Goal: Find specific page/section: Find specific page/section

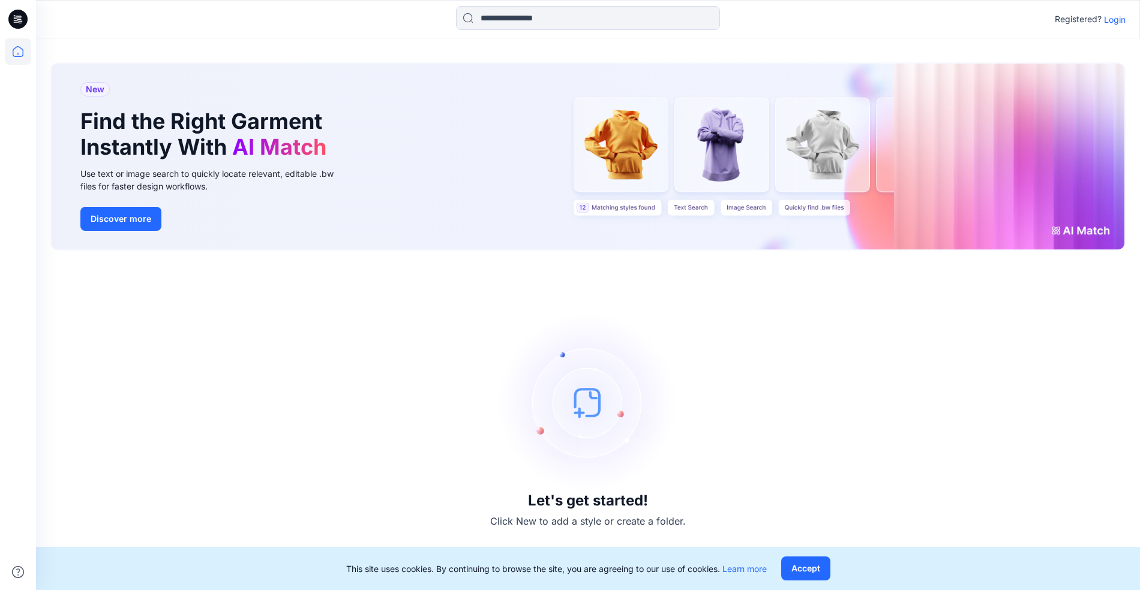
click at [1121, 20] on p "Login" at bounding box center [1115, 19] width 22 height 13
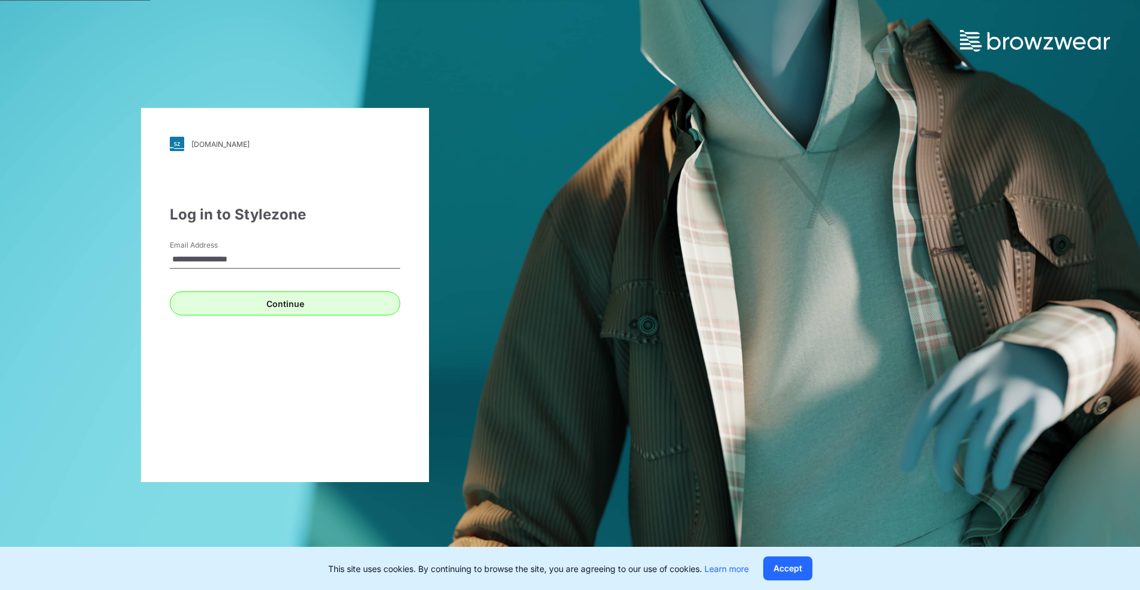
type input "**********"
click at [244, 304] on button "Continue" at bounding box center [285, 304] width 230 height 24
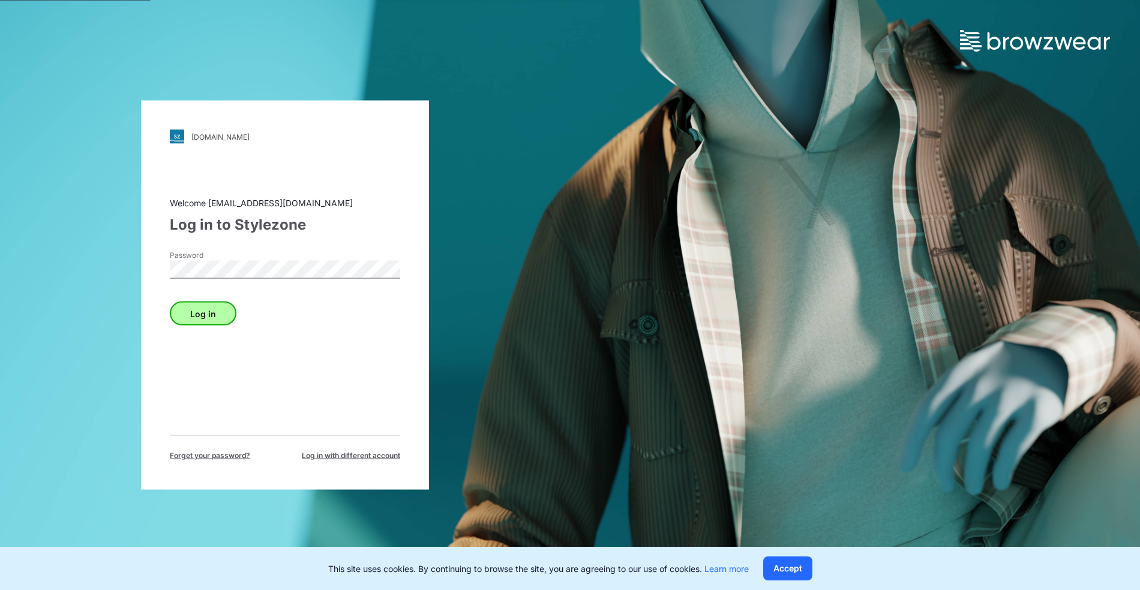
click at [202, 314] on button "Log in" at bounding box center [203, 314] width 67 height 24
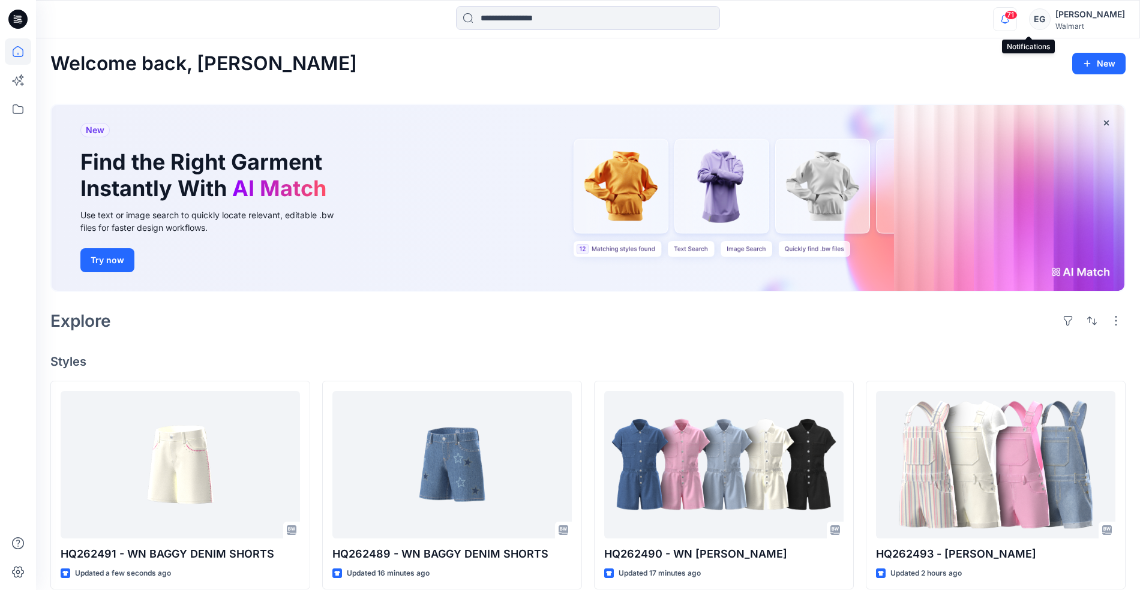
click at [1016, 19] on icon "button" at bounding box center [1005, 19] width 23 height 24
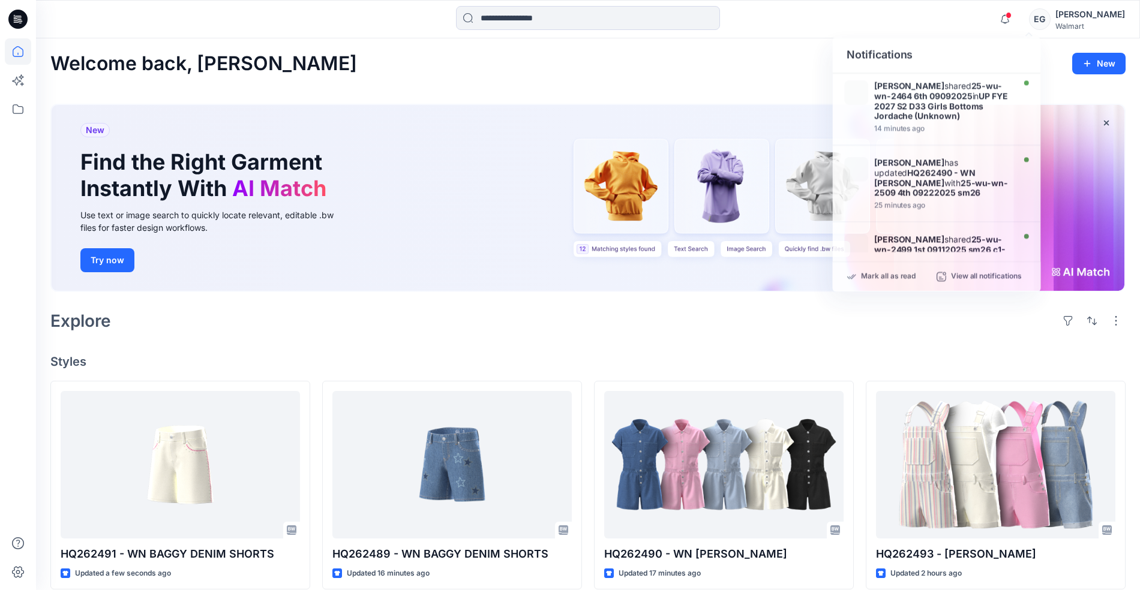
click at [543, 73] on div "Welcome back, [PERSON_NAME]" at bounding box center [587, 64] width 1075 height 22
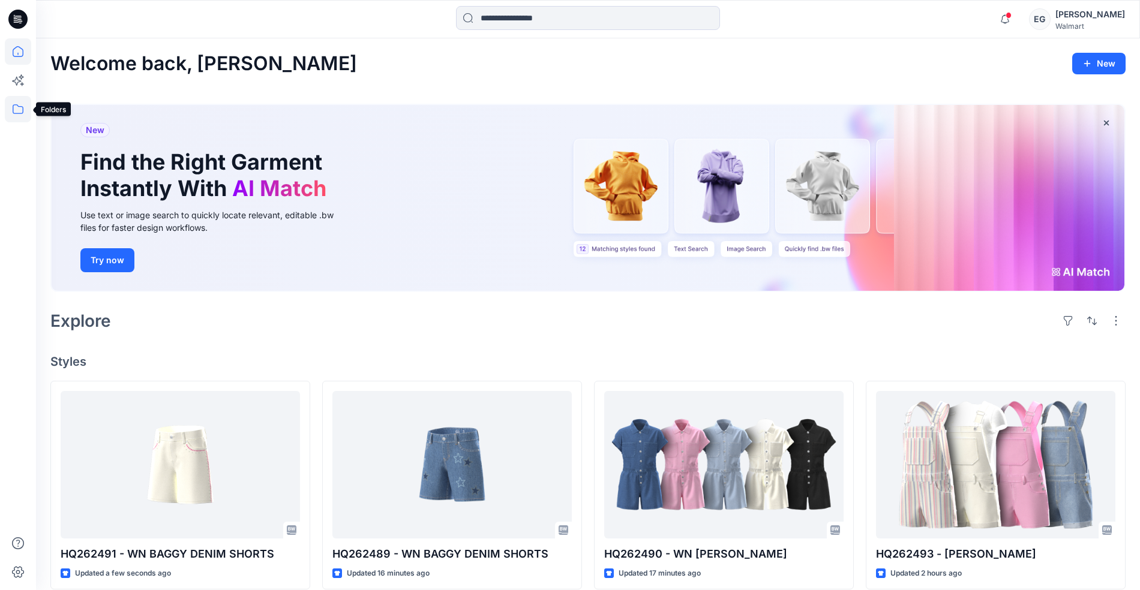
click at [27, 116] on icon at bounding box center [18, 109] width 26 height 26
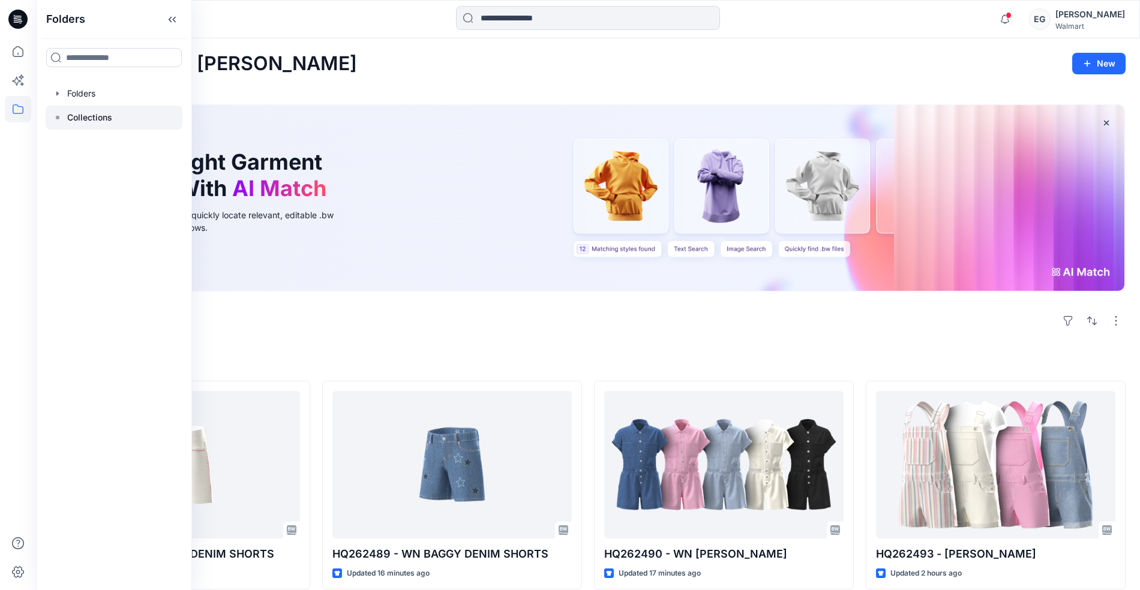
click at [119, 126] on div at bounding box center [114, 118] width 137 height 24
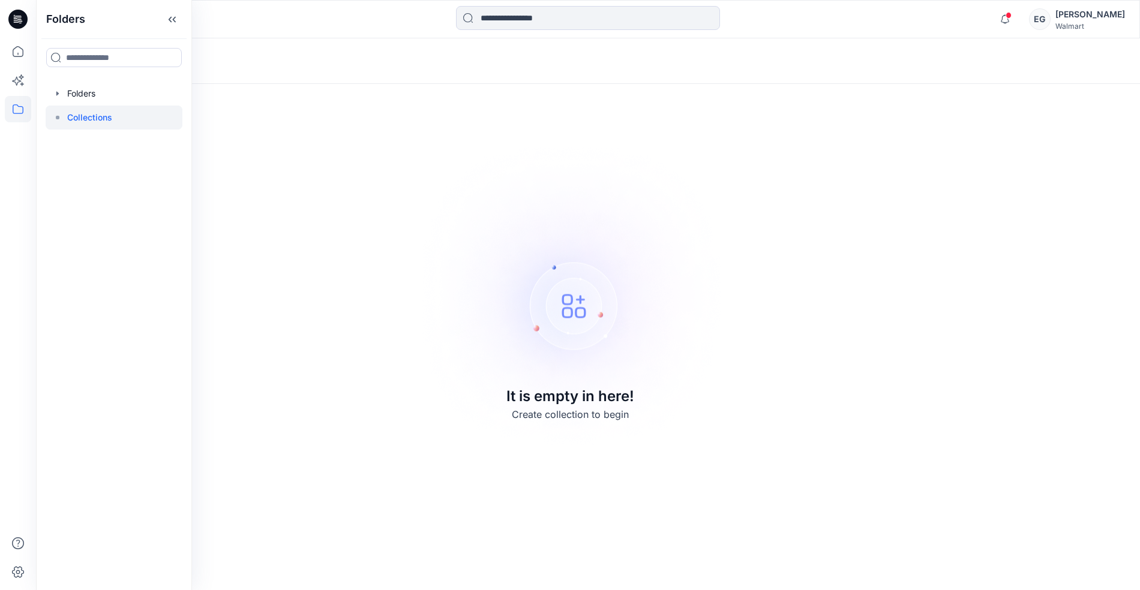
click at [109, 109] on div at bounding box center [114, 118] width 137 height 24
click at [108, 95] on div at bounding box center [114, 94] width 137 height 24
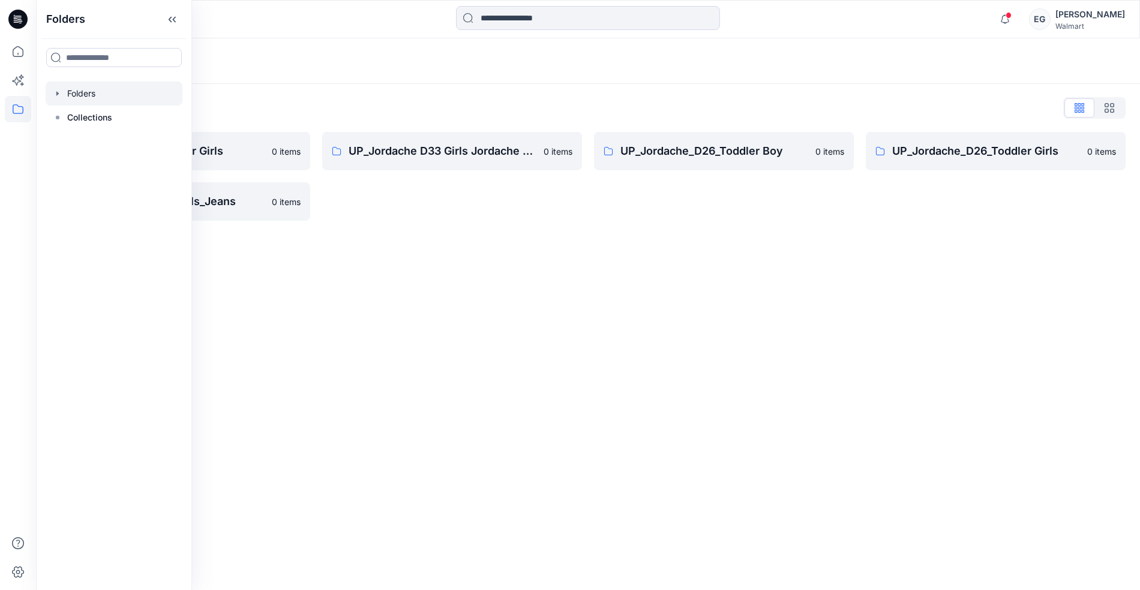
click at [268, 378] on div "Folders Folders List Jordache_D26_Toddler Girls 0 items UP_Jordache_D33_Girls_J…" at bounding box center [588, 314] width 1104 height 552
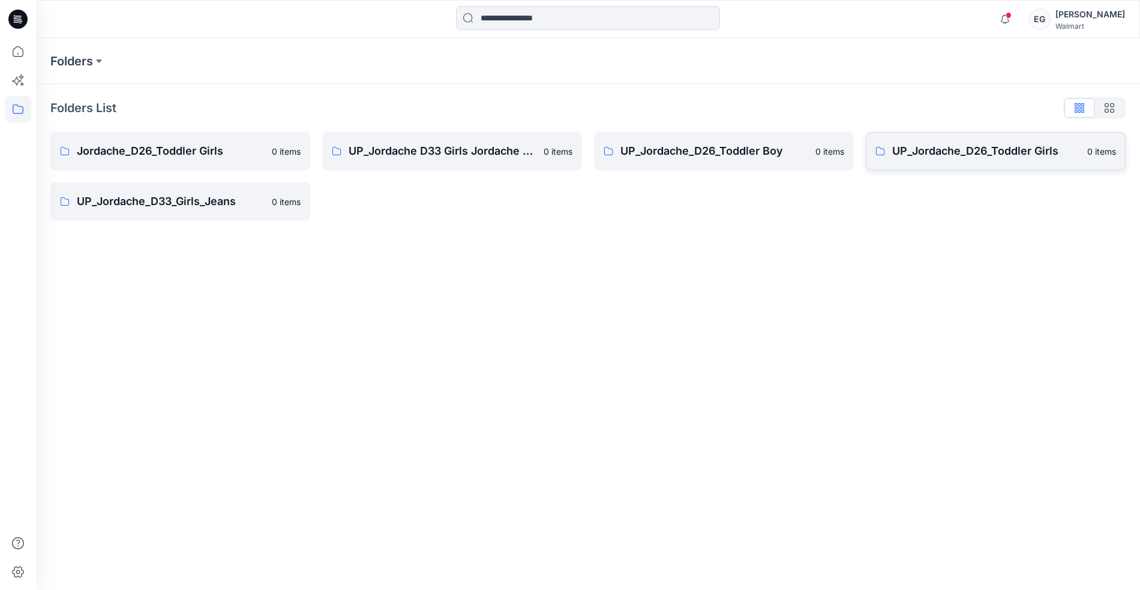
click at [985, 155] on p "UP_Jordache_D26_Toddler Girls" at bounding box center [986, 151] width 188 height 17
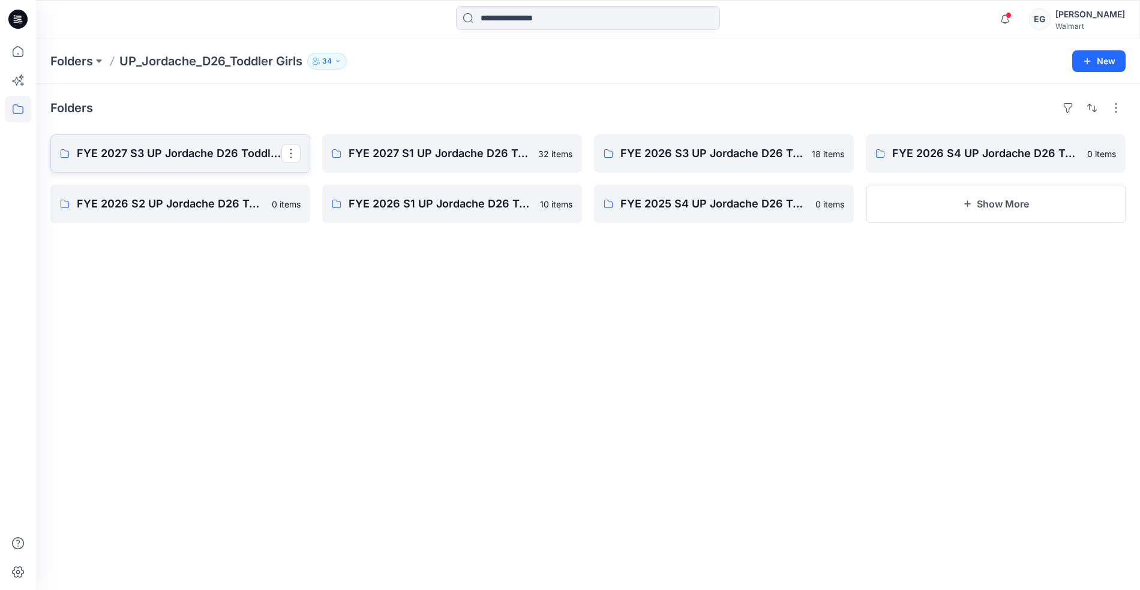
click at [214, 159] on p "FYE 2027 S3 UP Jordache D26 Toddler Girl" at bounding box center [179, 153] width 205 height 17
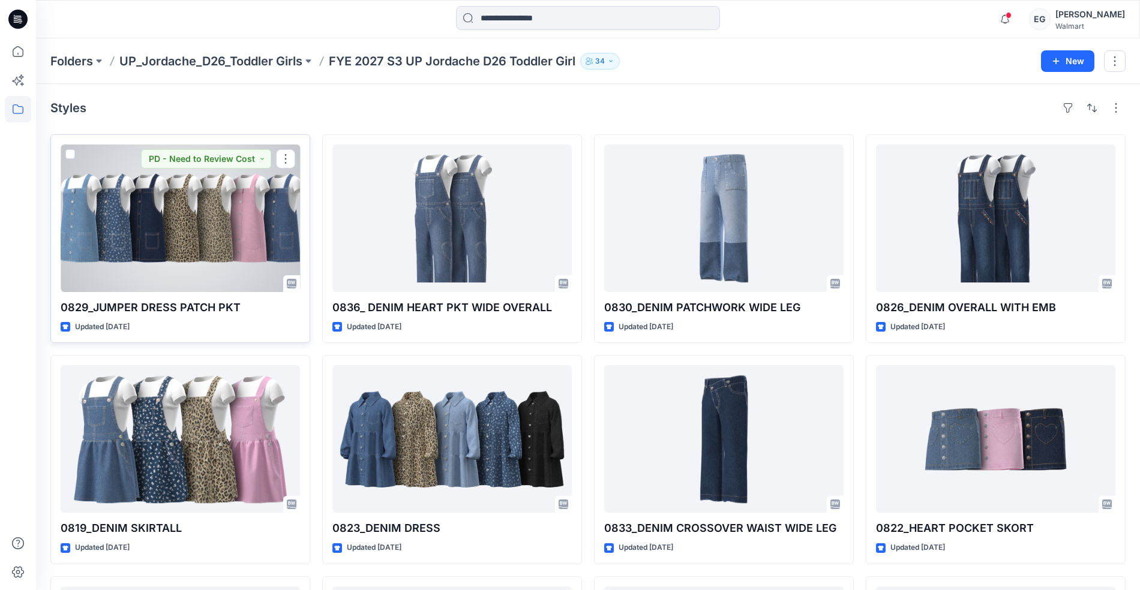
click at [243, 230] on div at bounding box center [180, 219] width 239 height 148
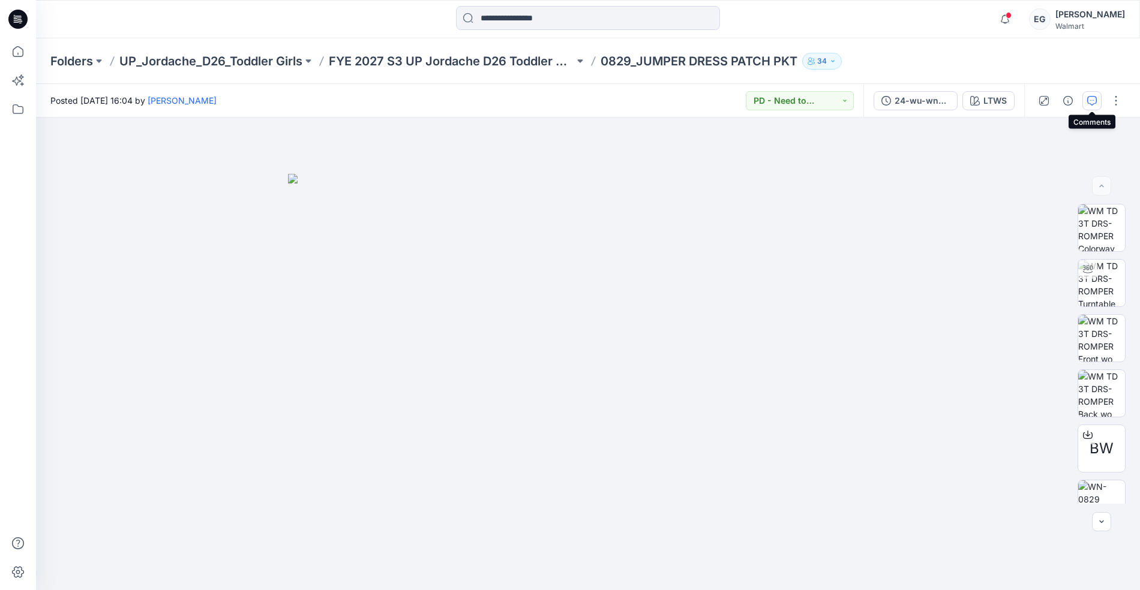
click at [1095, 101] on icon "button" at bounding box center [1092, 101] width 10 height 10
